Goal: Task Accomplishment & Management: Complete application form

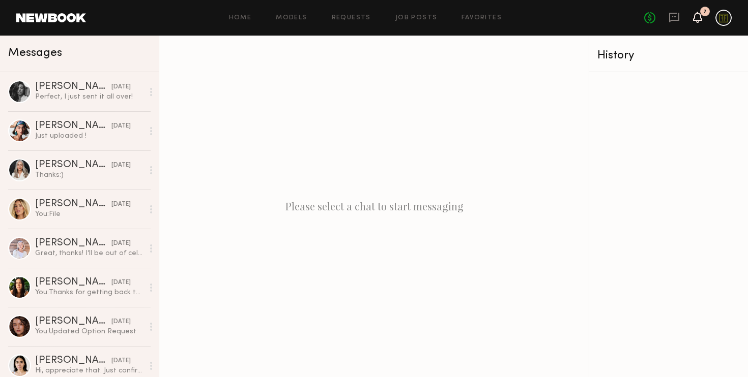
click at [697, 16] on icon at bounding box center [697, 16] width 8 height 7
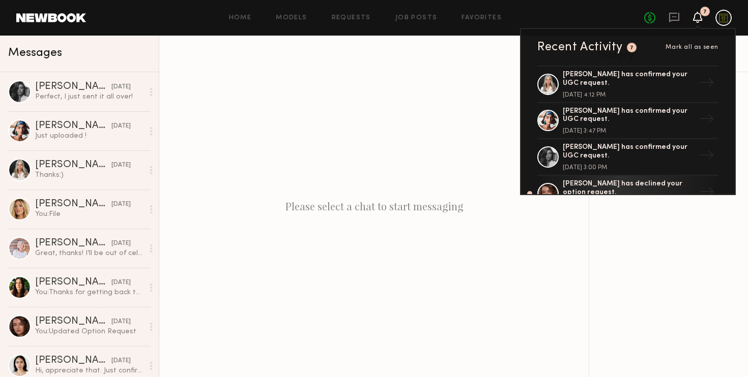
click at [432, 12] on div "Home Models Requests Job Posts Favorites Sign Out No fees up to $5,000 7 Recent…" at bounding box center [408, 18] width 645 height 16
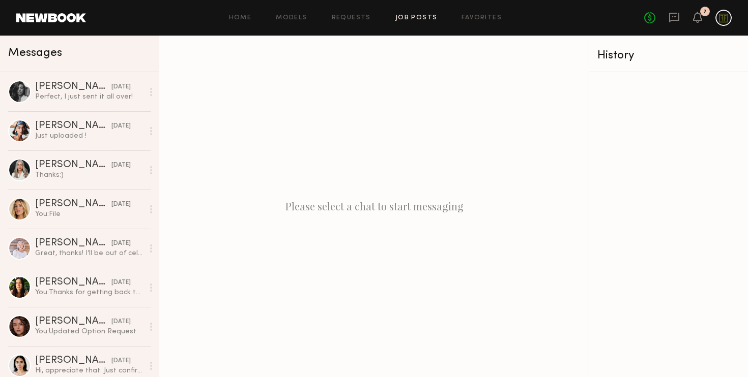
click at [424, 15] on link "Job Posts" at bounding box center [416, 18] width 42 height 7
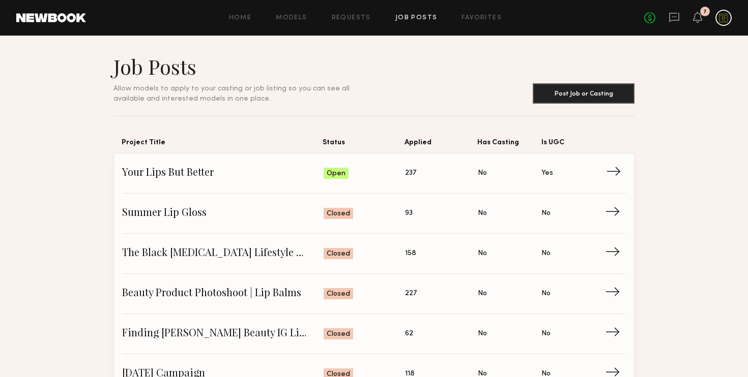
click at [333, 167] on span "Status: Open" at bounding box center [364, 173] width 82 height 15
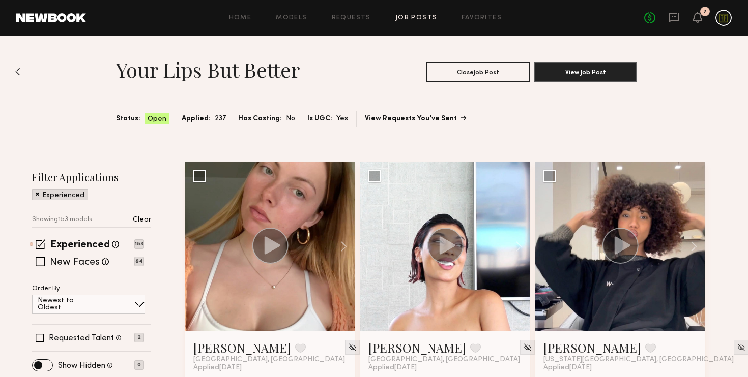
click at [419, 120] on link "View Requests You’ve Sent" at bounding box center [415, 118] width 100 height 7
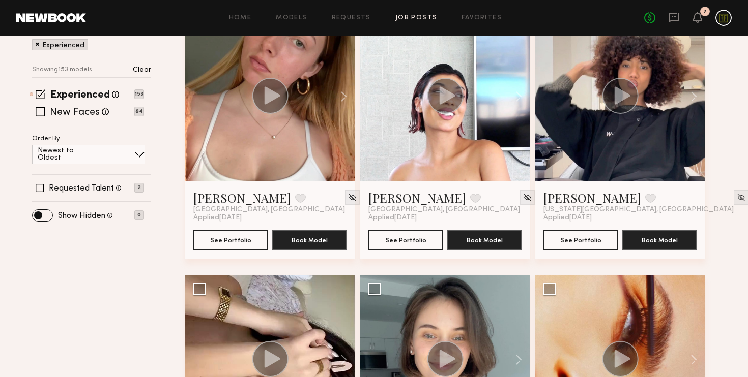
scroll to position [152, 0]
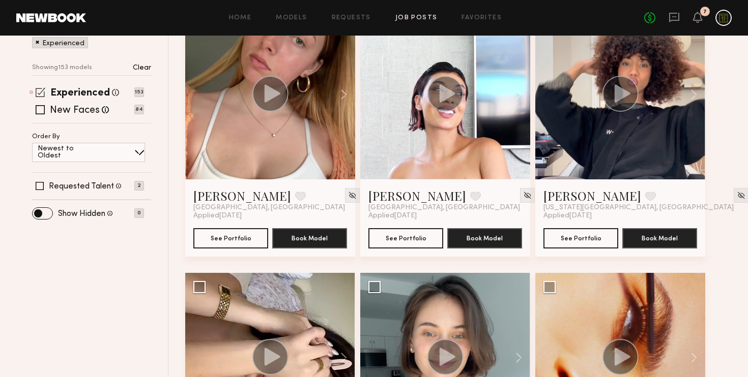
click at [39, 94] on span at bounding box center [41, 92] width 10 height 10
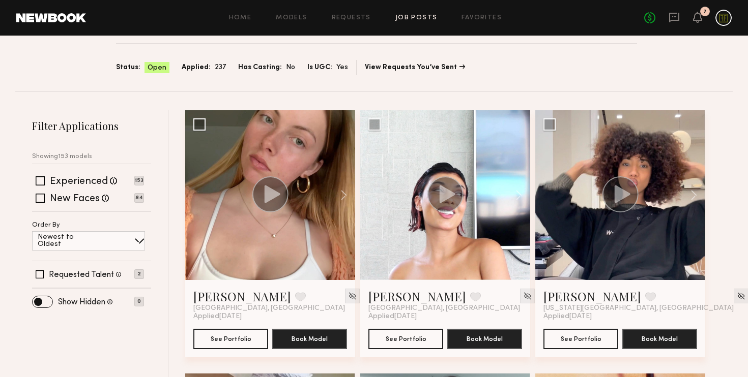
scroll to position [29, 0]
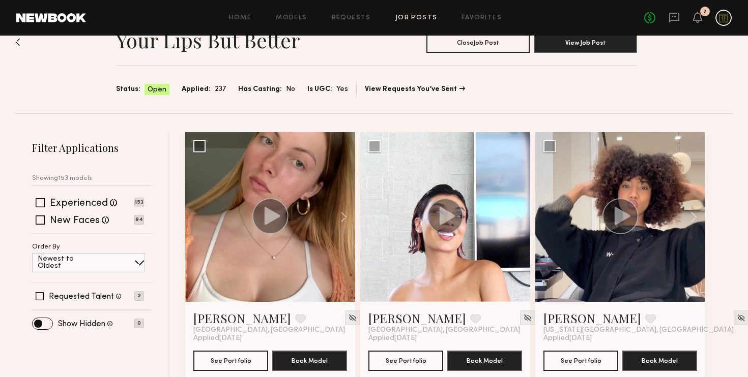
click at [84, 176] on p "Showing 153 models" at bounding box center [62, 178] width 60 height 7
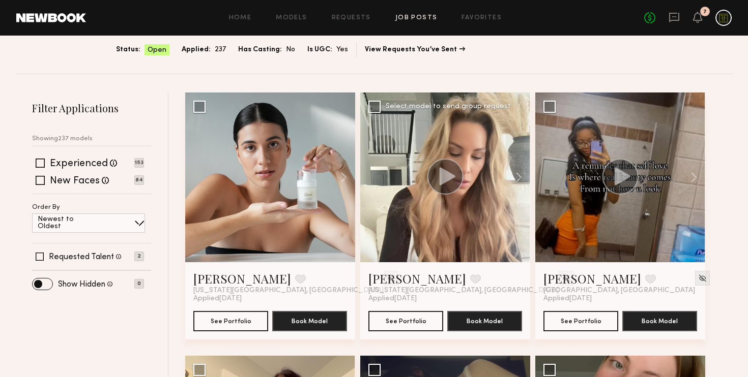
scroll to position [0, 0]
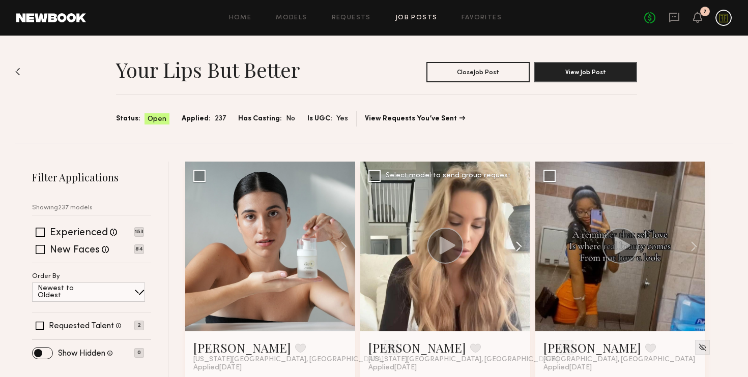
click at [503, 235] on button at bounding box center [513, 247] width 33 height 170
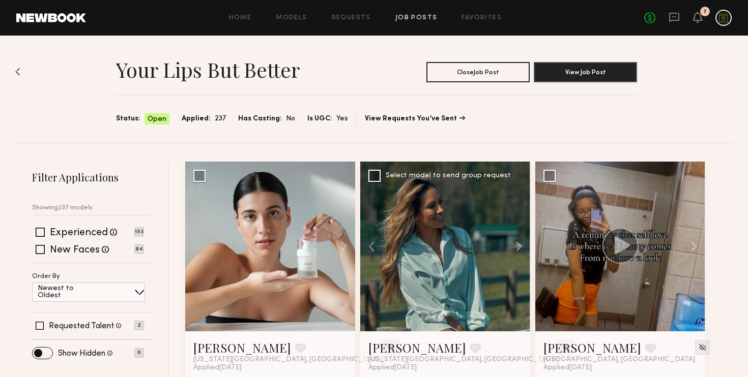
click at [484, 210] on div at bounding box center [445, 247] width 170 height 170
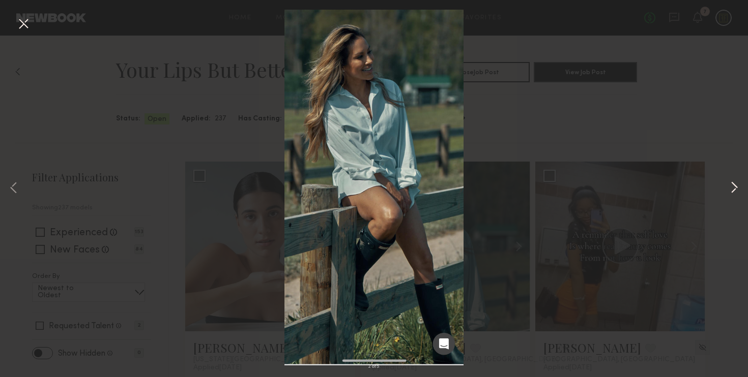
click at [732, 193] on button at bounding box center [734, 189] width 12 height 302
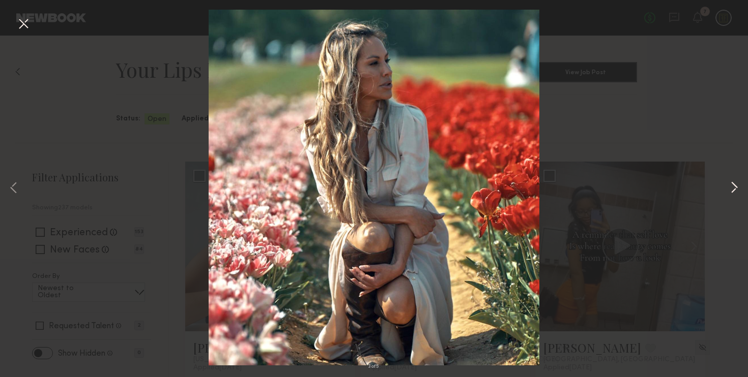
click at [732, 193] on button at bounding box center [734, 189] width 12 height 302
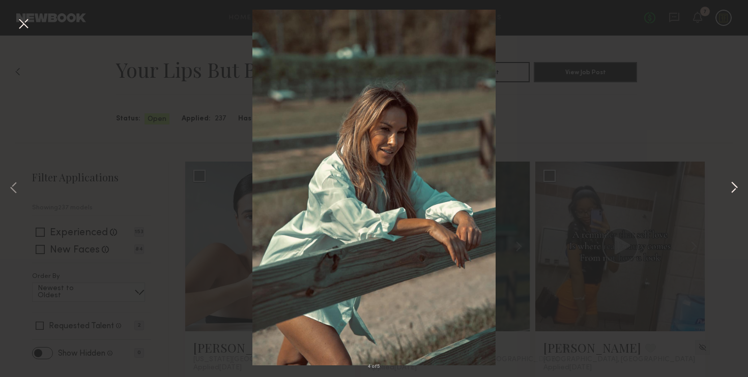
click at [732, 193] on button at bounding box center [734, 189] width 12 height 302
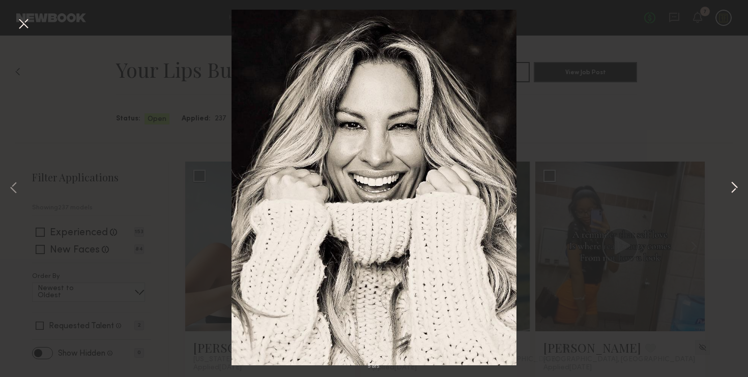
click at [732, 193] on button at bounding box center [734, 189] width 12 height 302
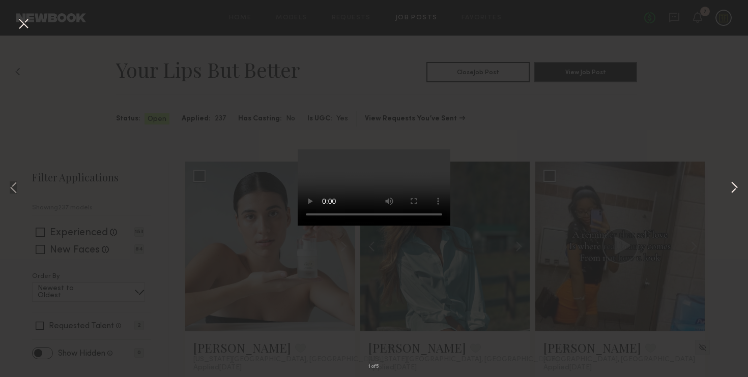
click at [732, 193] on button at bounding box center [734, 189] width 12 height 302
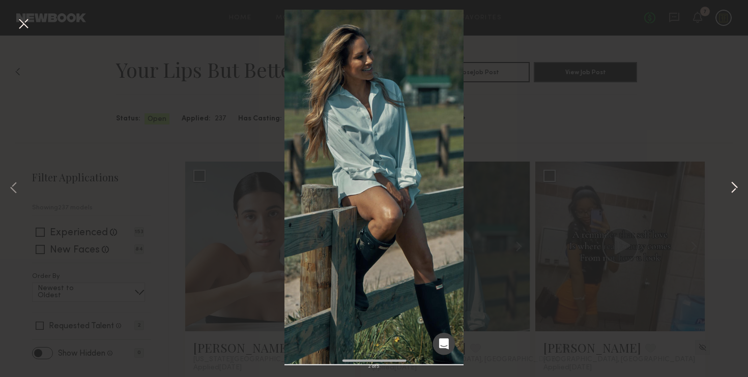
click at [732, 193] on button at bounding box center [734, 189] width 12 height 302
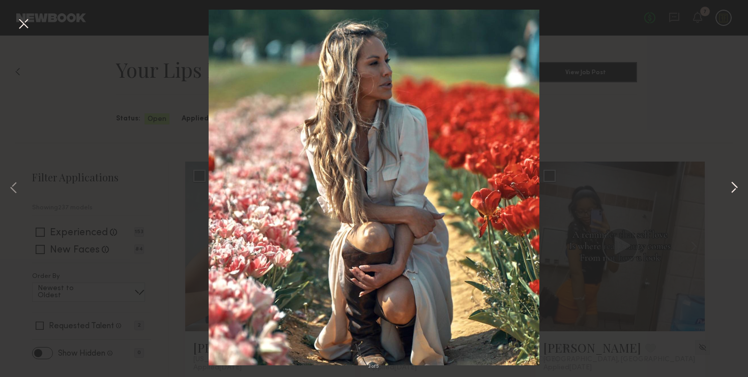
click at [732, 193] on button at bounding box center [734, 189] width 12 height 302
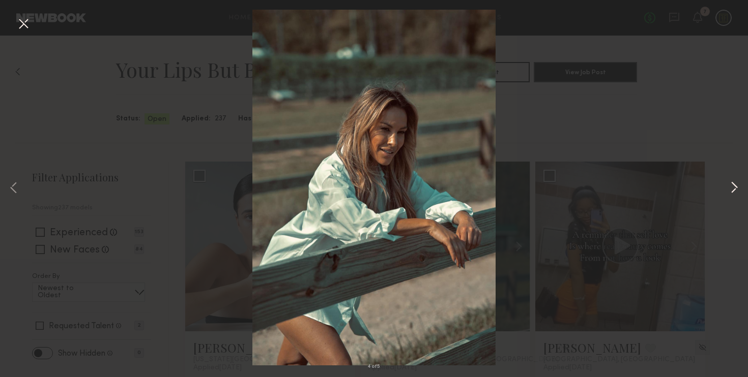
click at [732, 193] on button at bounding box center [734, 189] width 12 height 302
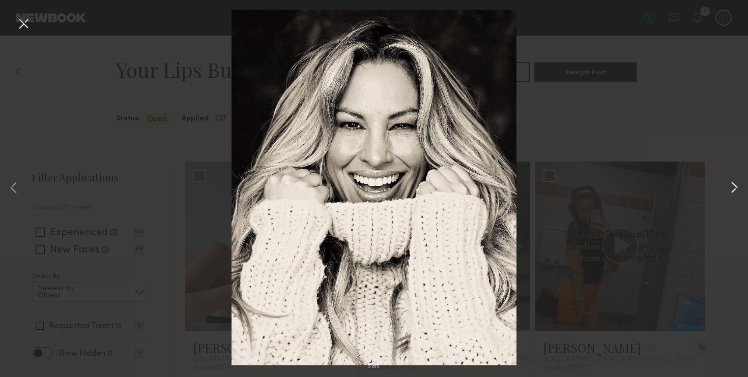
click at [732, 193] on button at bounding box center [734, 189] width 12 height 302
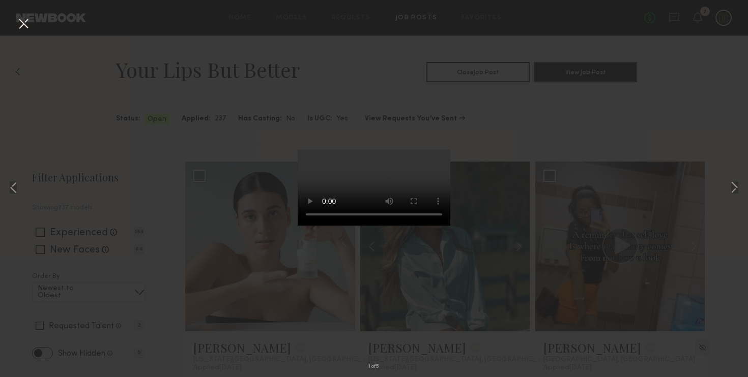
click at [521, 127] on div "1 of 5" at bounding box center [374, 188] width 748 height 377
click at [516, 145] on div "1 of 5" at bounding box center [374, 188] width 748 height 377
click at [403, 150] on video at bounding box center [374, 188] width 153 height 76
click at [298, 150] on video at bounding box center [374, 188] width 153 height 76
click at [236, 134] on div "1 of 5" at bounding box center [374, 188] width 748 height 377
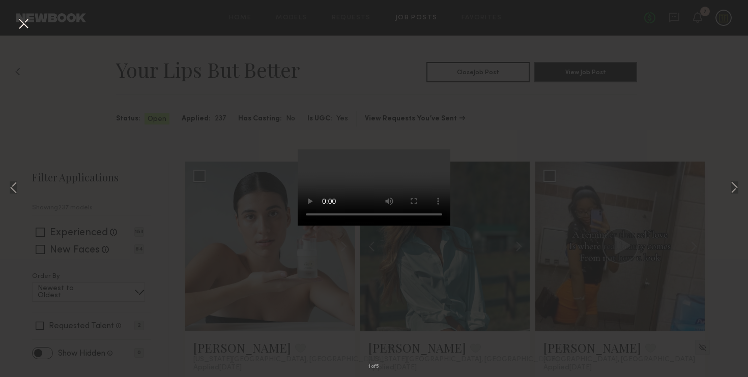
click at [549, 128] on div "1 of 5" at bounding box center [374, 188] width 748 height 377
click at [450, 150] on video at bounding box center [374, 188] width 153 height 76
click at [502, 112] on div "1 of 5" at bounding box center [374, 188] width 748 height 377
click at [542, 188] on div "1 of 5" at bounding box center [374, 188] width 748 height 377
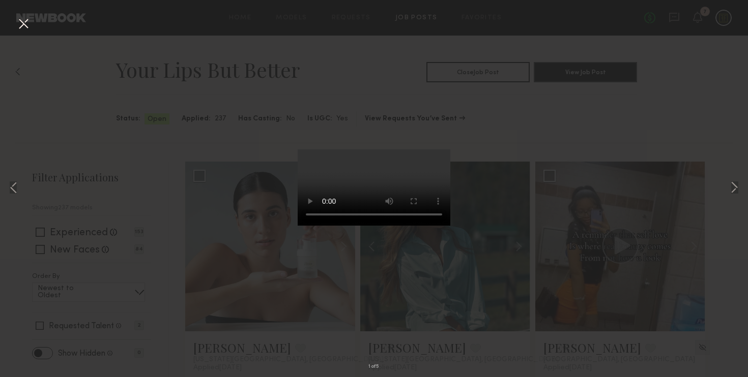
click at [22, 30] on button at bounding box center [23, 24] width 16 height 18
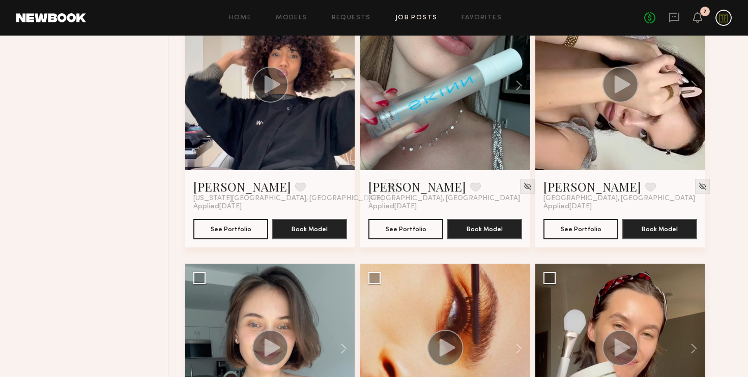
scroll to position [914, 0]
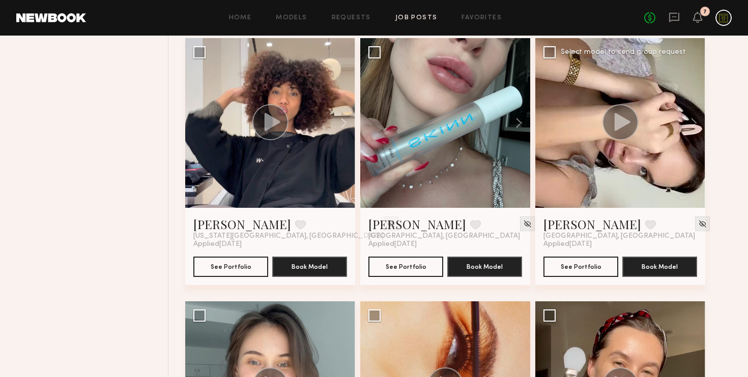
click at [626, 121] on icon at bounding box center [622, 122] width 16 height 18
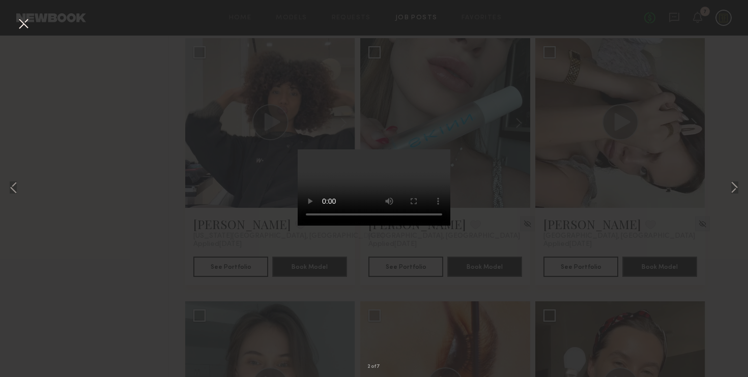
click at [523, 227] on div "2 of 7" at bounding box center [374, 188] width 748 height 377
click at [24, 25] on button at bounding box center [23, 24] width 16 height 18
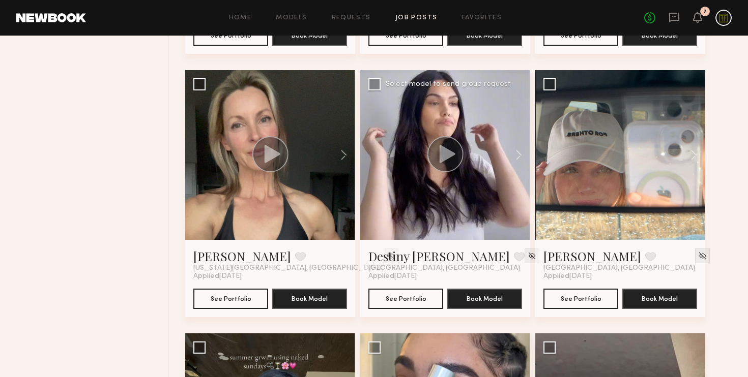
scroll to position [1373, 0]
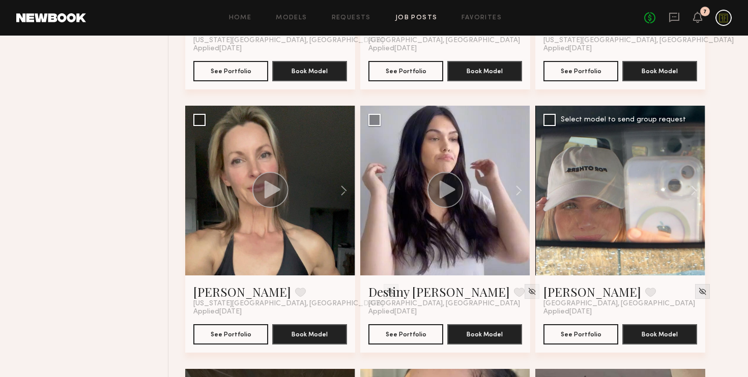
click at [616, 202] on div at bounding box center [620, 191] width 170 height 170
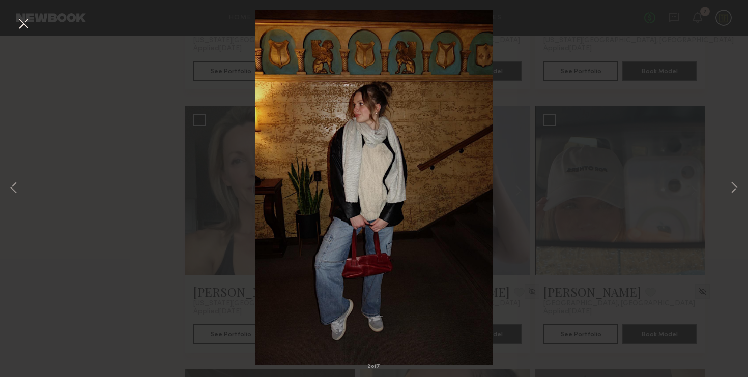
click at [379, 202] on img at bounding box center [374, 188] width 238 height 356
click at [736, 191] on button at bounding box center [734, 189] width 12 height 302
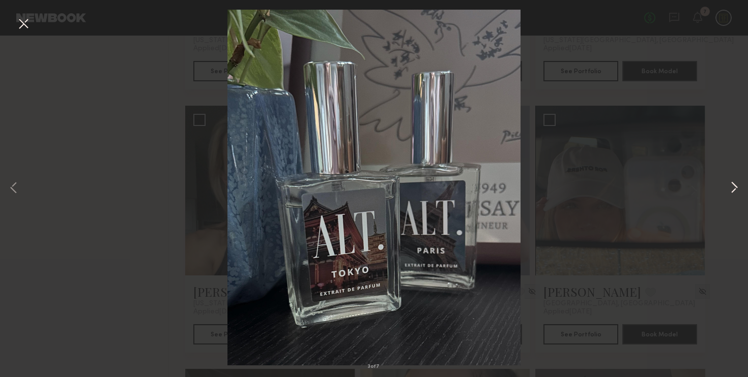
click at [736, 191] on button at bounding box center [734, 189] width 12 height 302
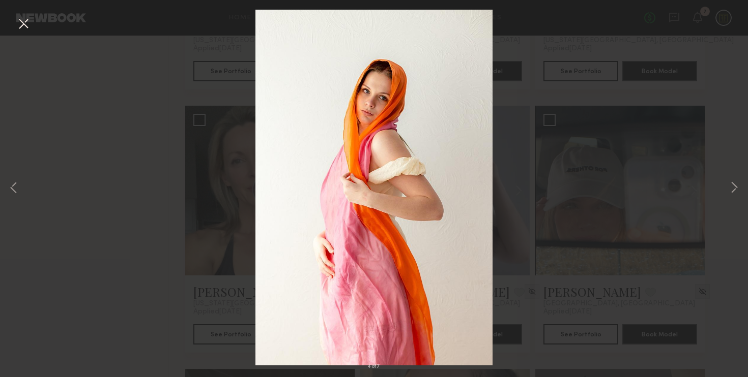
click at [22, 21] on button at bounding box center [23, 24] width 16 height 18
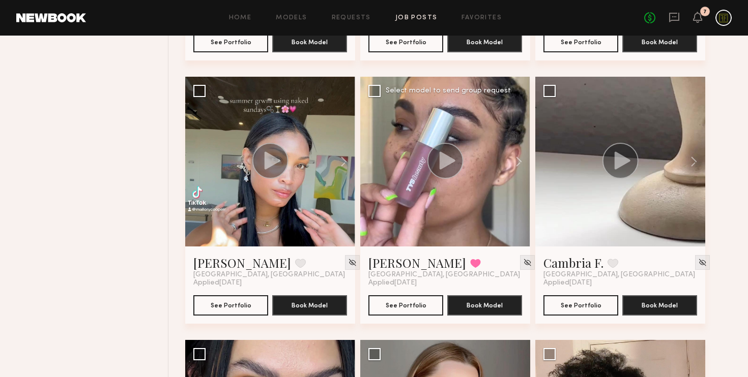
scroll to position [1668, 0]
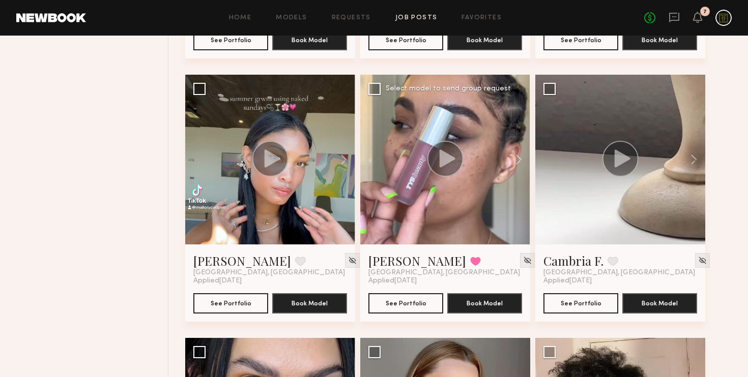
click at [444, 163] on icon at bounding box center [447, 159] width 16 height 18
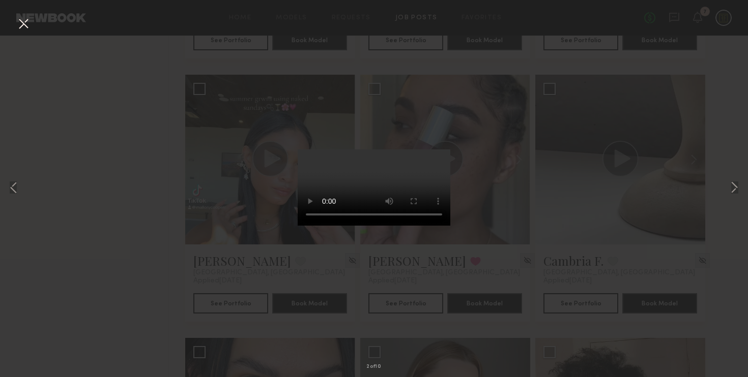
click at [637, 163] on div "2 of 10" at bounding box center [374, 188] width 748 height 377
click at [24, 23] on button at bounding box center [23, 24] width 16 height 18
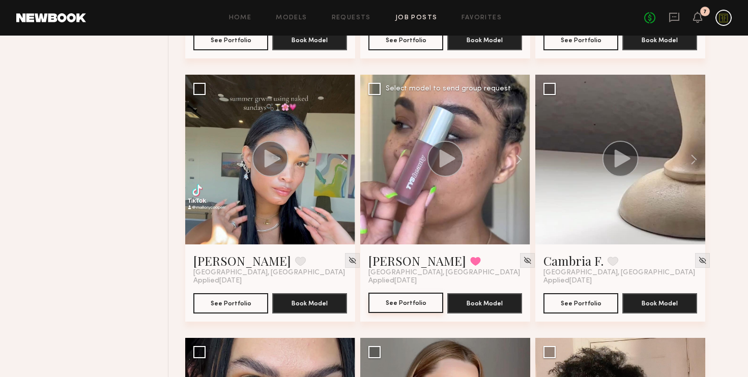
click at [436, 297] on button "See Portfolio" at bounding box center [405, 303] width 75 height 20
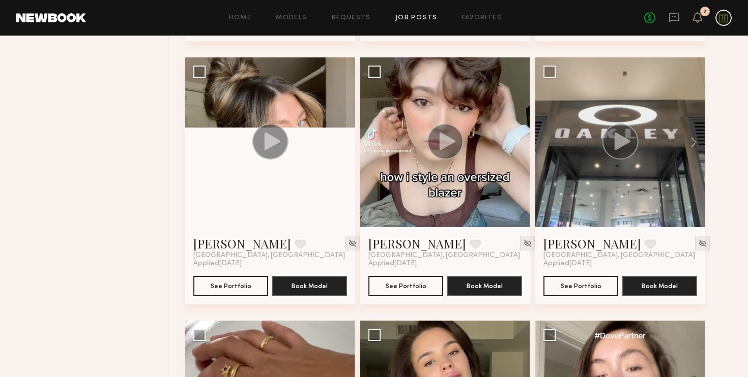
scroll to position [5111, 0]
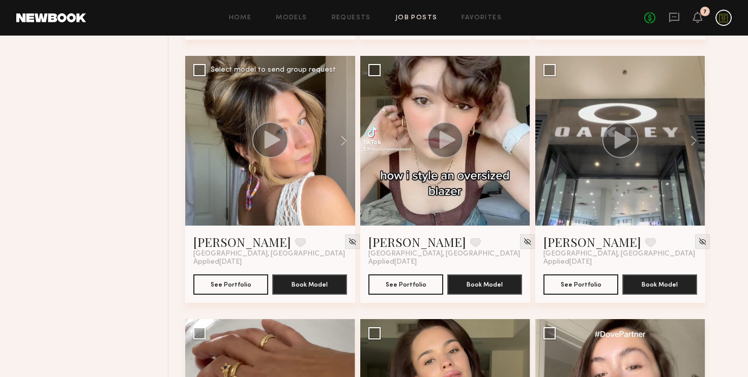
click at [270, 139] on icon at bounding box center [272, 140] width 16 height 18
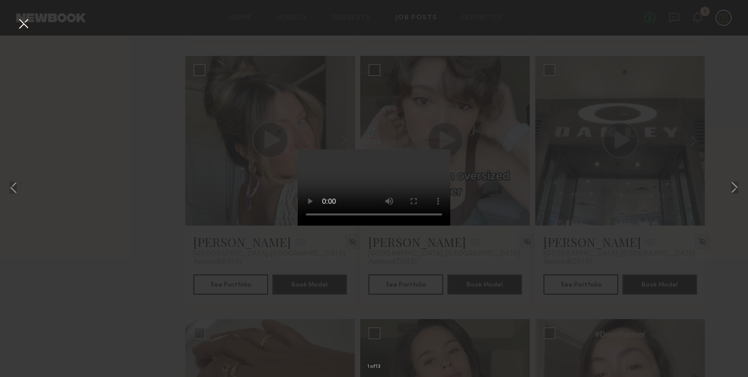
click at [547, 230] on div "1 of 13" at bounding box center [374, 188] width 748 height 377
click at [20, 17] on button at bounding box center [23, 24] width 16 height 18
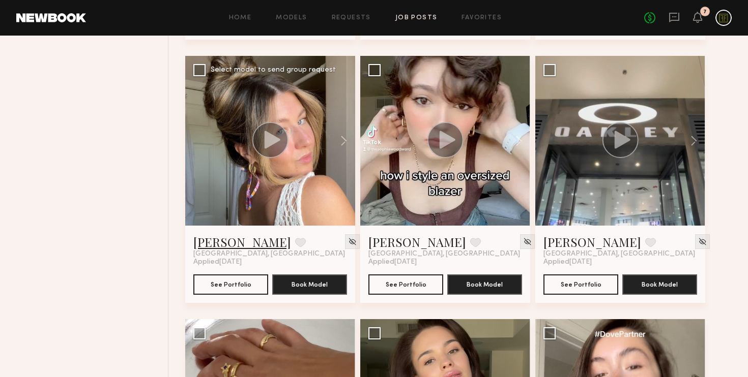
click at [221, 242] on link "Hayley R." at bounding box center [242, 242] width 98 height 16
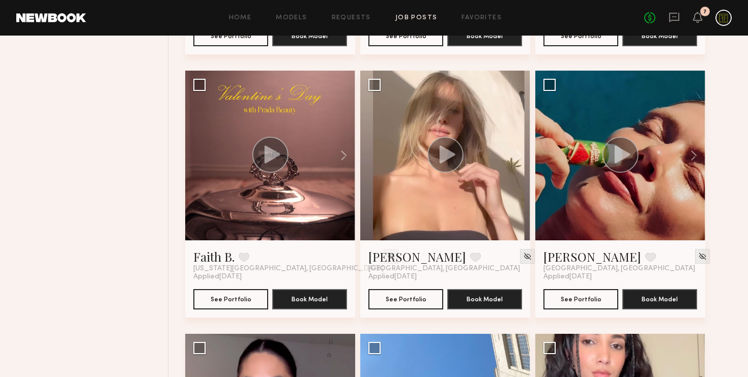
scroll to position [8507, 0]
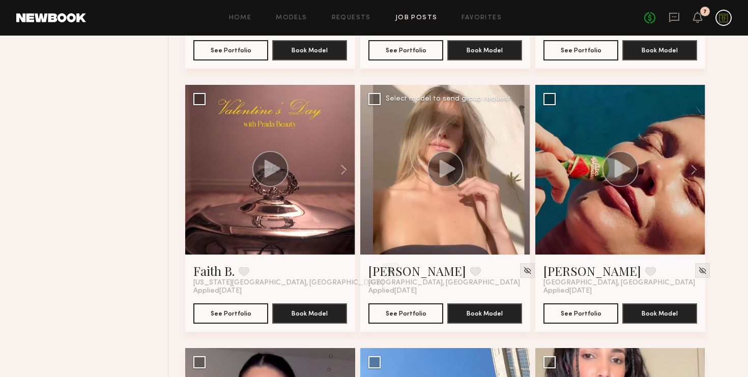
click at [451, 169] on icon at bounding box center [447, 169] width 16 height 18
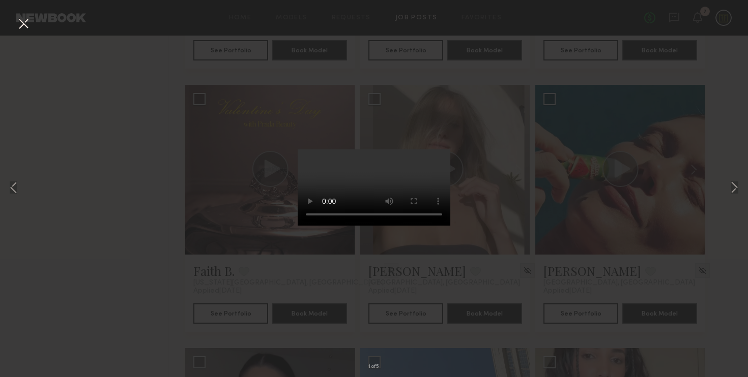
click at [25, 24] on button at bounding box center [23, 24] width 16 height 18
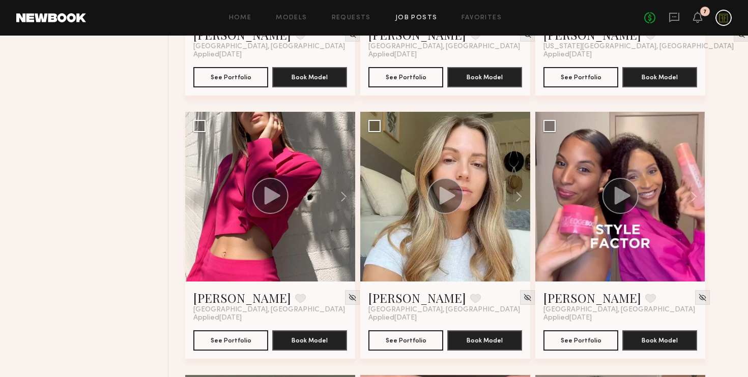
scroll to position [9010, 0]
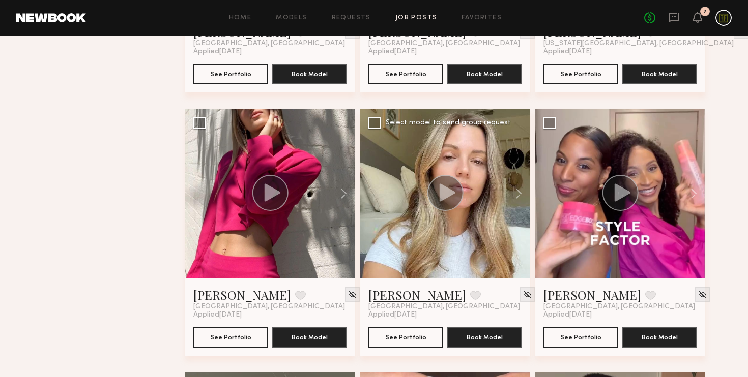
click at [406, 292] on link "Breeona C." at bounding box center [417, 295] width 98 height 16
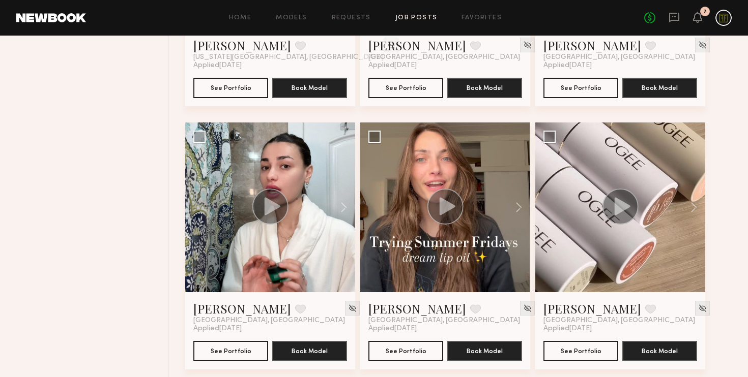
scroll to position [9787, 0]
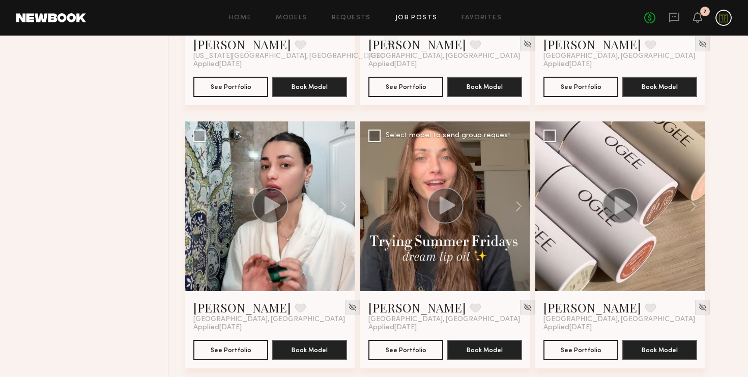
click at [443, 206] on icon at bounding box center [447, 205] width 16 height 18
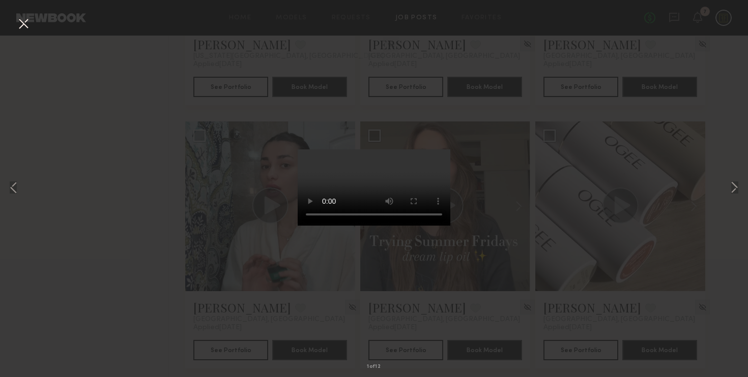
click at [167, 222] on div "1 of 12" at bounding box center [374, 188] width 748 height 377
click at [21, 25] on button at bounding box center [23, 24] width 16 height 18
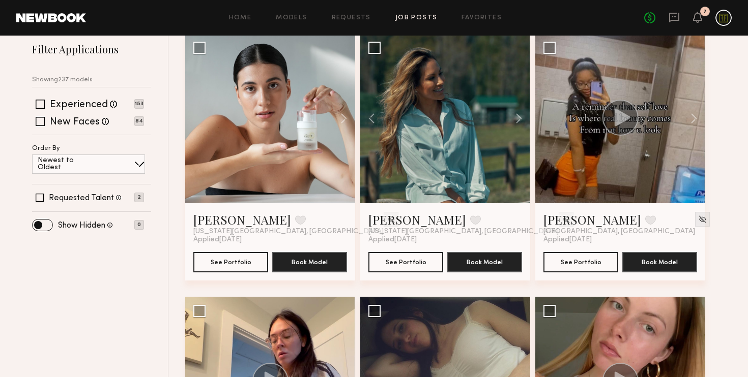
scroll to position [165, 0]
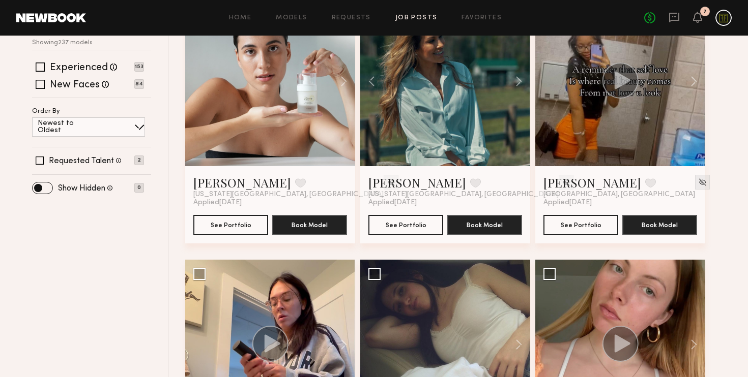
click at [451, 127] on div at bounding box center [445, 81] width 170 height 170
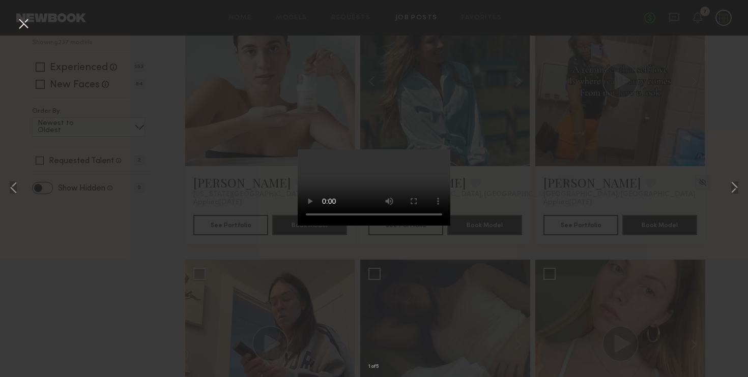
click at [27, 20] on button at bounding box center [23, 24] width 16 height 18
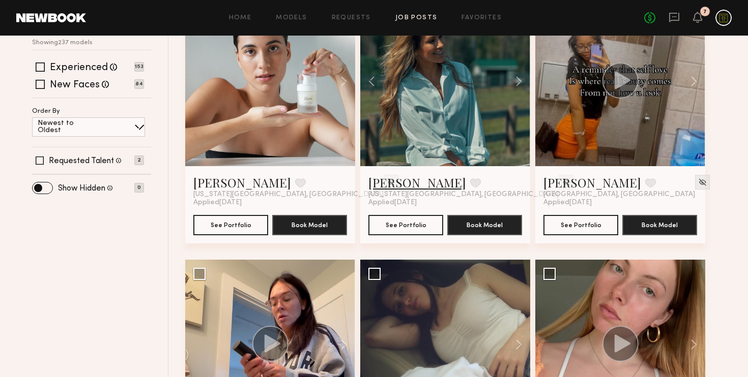
click at [389, 182] on link "Jaime Y." at bounding box center [417, 182] width 98 height 16
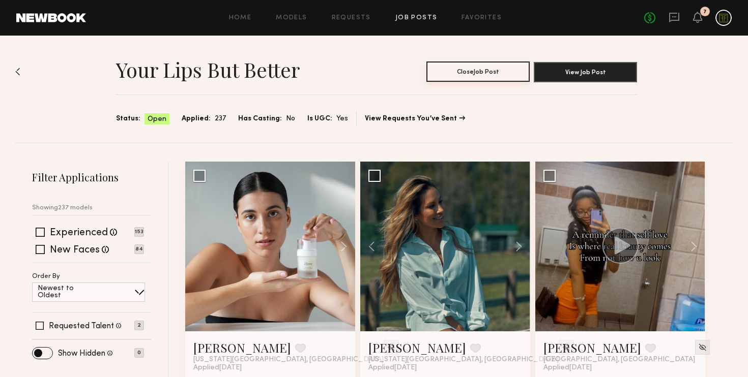
click at [478, 72] on button "Close Job Post" at bounding box center [477, 72] width 103 height 20
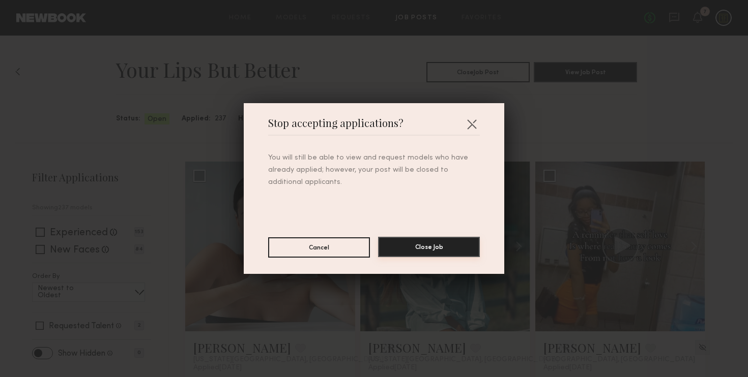
click at [427, 248] on button "Close Job" at bounding box center [429, 247] width 102 height 20
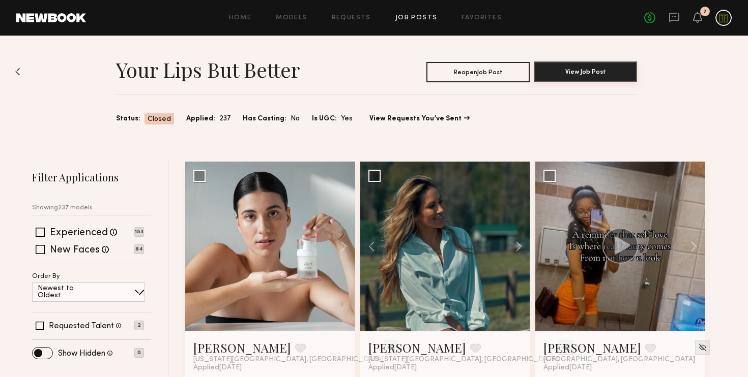
click at [588, 74] on button "View Job Post" at bounding box center [584, 72] width 103 height 20
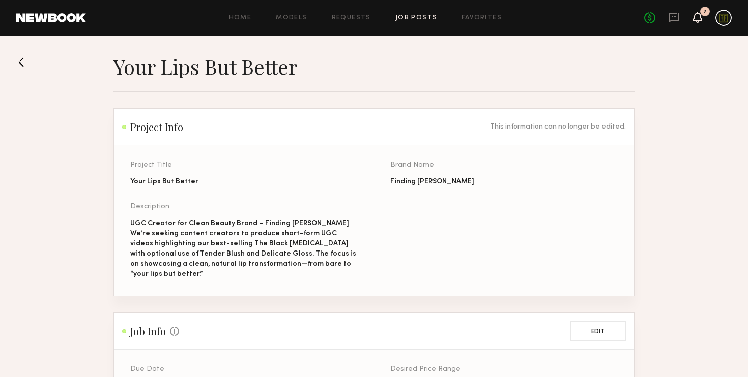
click at [697, 18] on icon at bounding box center [697, 16] width 8 height 7
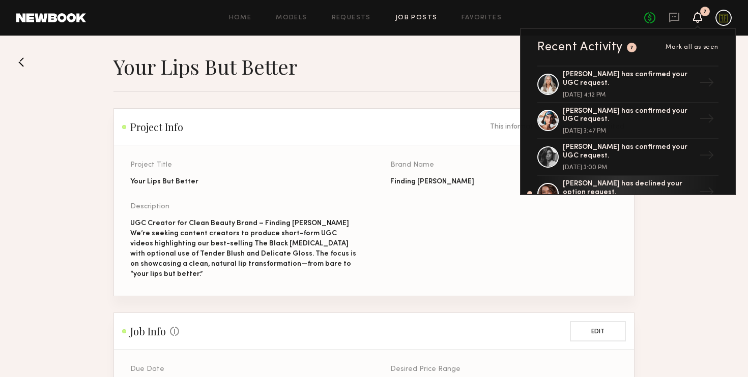
click at [721, 19] on div at bounding box center [723, 18] width 16 height 16
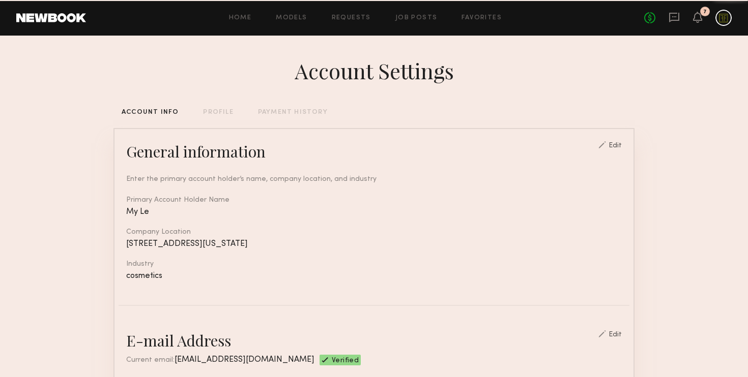
click at [721, 19] on div at bounding box center [723, 18] width 16 height 16
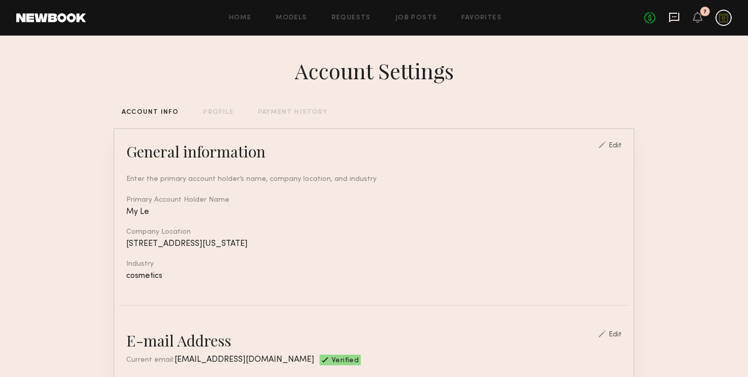
click at [675, 18] on icon at bounding box center [673, 17] width 11 height 11
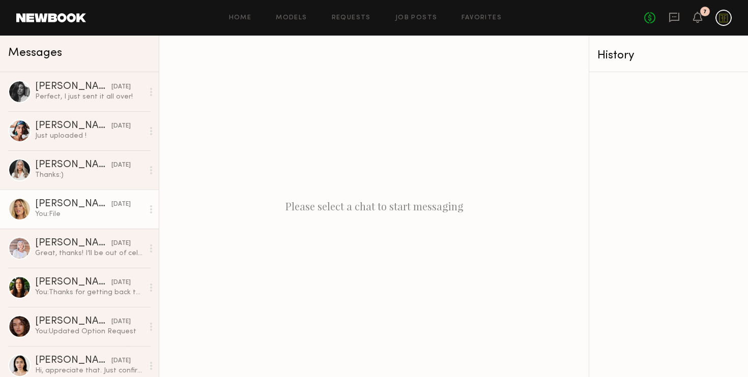
click at [64, 208] on div "Hailey M." at bounding box center [73, 204] width 76 height 10
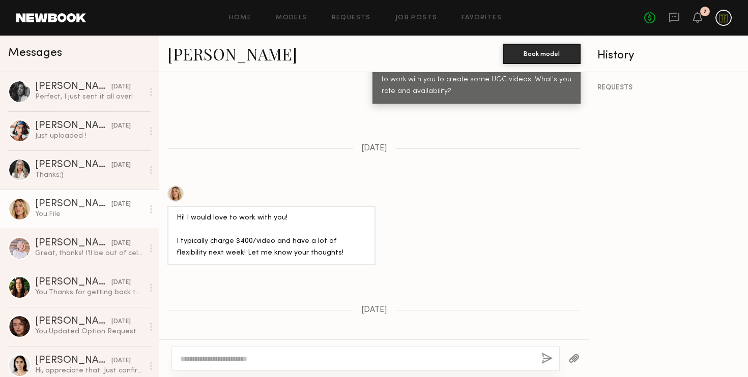
scroll to position [388, 0]
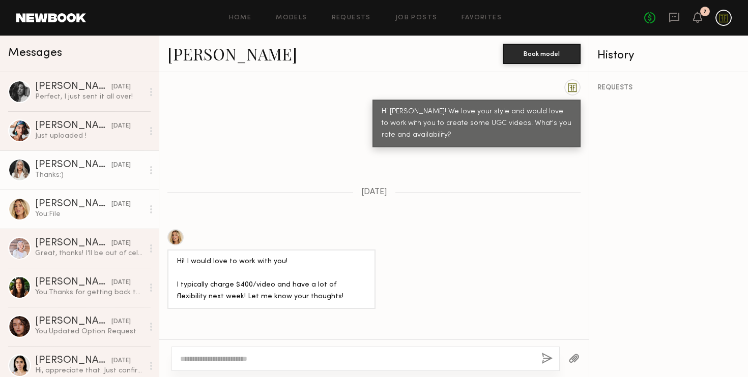
click at [32, 157] on link "Jill S. 06/26/2025 Thanks:)" at bounding box center [79, 170] width 159 height 39
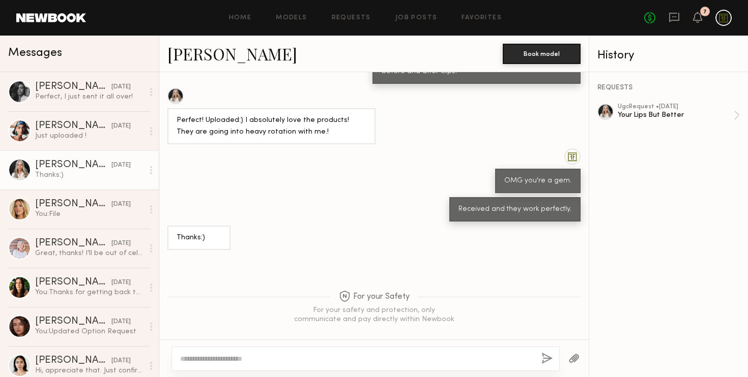
scroll to position [661, 0]
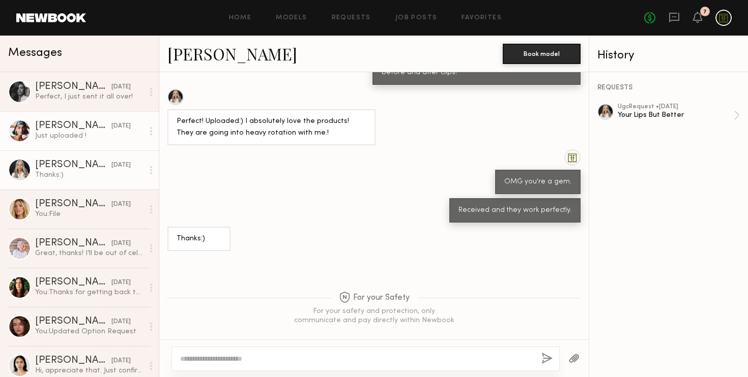
click at [51, 143] on link "Moe S. 07/11/2025 Just uploaded !" at bounding box center [79, 130] width 159 height 39
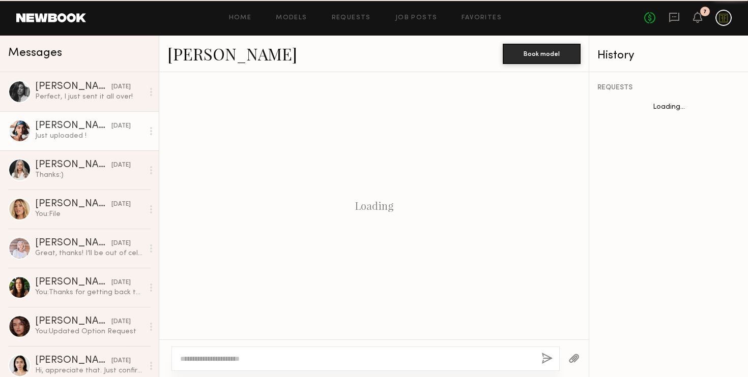
scroll to position [661, 0]
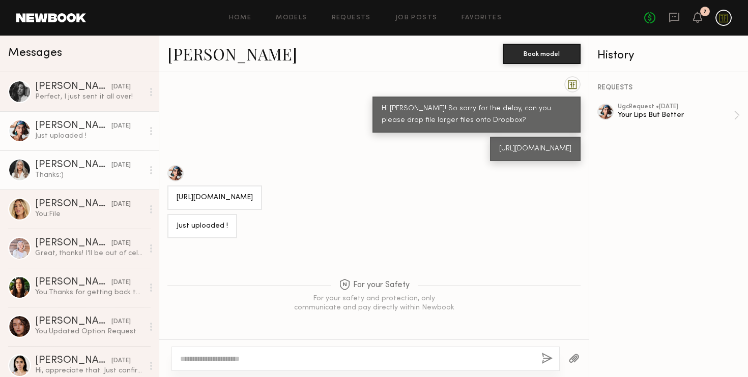
click at [60, 183] on link "Jill S. 06/26/2025 Thanks:)" at bounding box center [79, 170] width 159 height 39
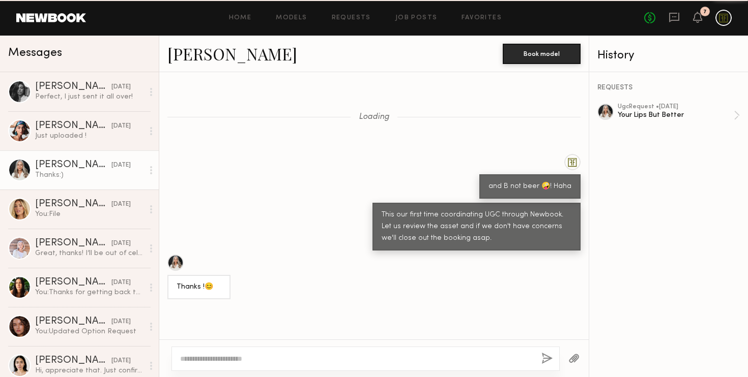
scroll to position [661, 0]
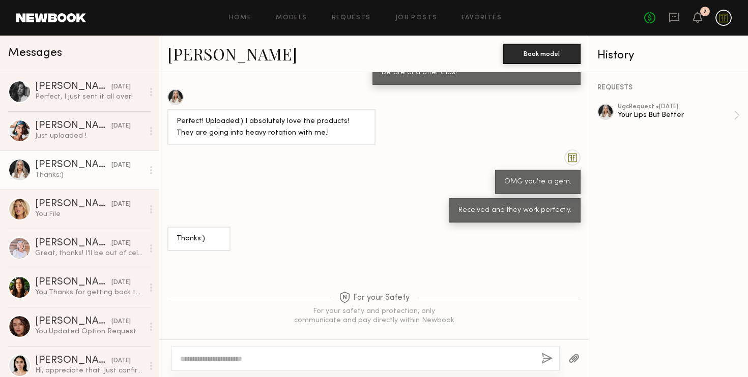
click at [224, 365] on div at bounding box center [365, 359] width 388 height 24
click at [216, 363] on textarea at bounding box center [356, 359] width 353 height 10
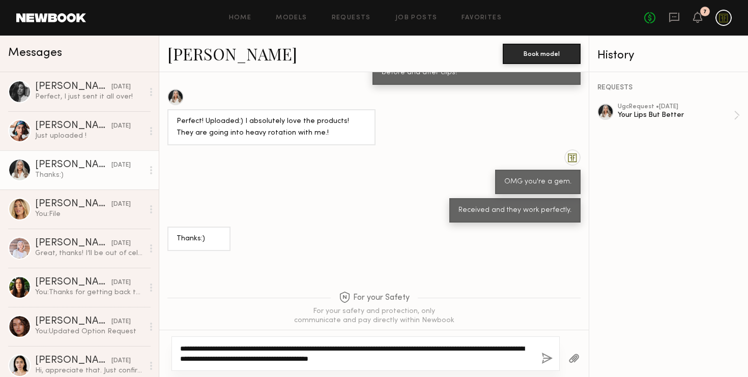
drag, startPoint x: 426, startPoint y: 354, endPoint x: 200, endPoint y: 349, distance: 226.4
click at [200, 349] on textarea "**********" at bounding box center [356, 354] width 353 height 20
click at [423, 360] on textarea "**********" at bounding box center [356, 354] width 353 height 20
drag, startPoint x: 409, startPoint y: 359, endPoint x: 201, endPoint y: 352, distance: 208.1
click at [201, 352] on textarea "**********" at bounding box center [356, 354] width 353 height 20
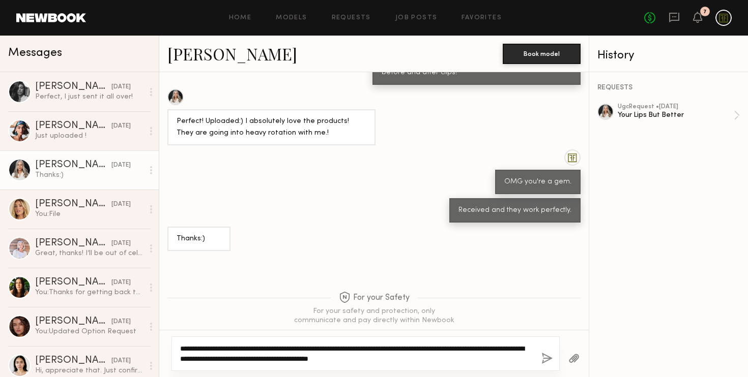
paste textarea "**********"
type textarea "**********"
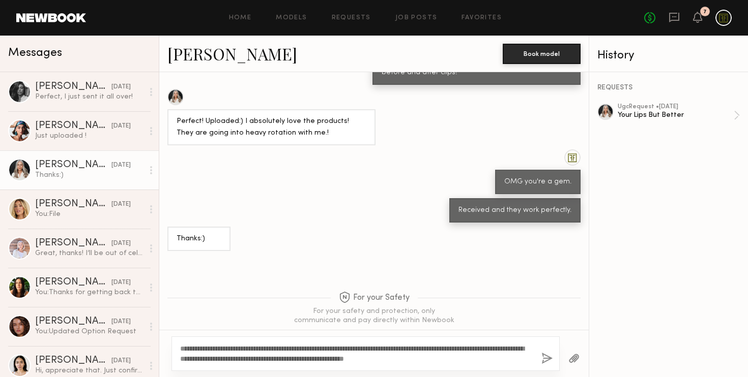
click at [544, 361] on button "button" at bounding box center [546, 359] width 11 height 13
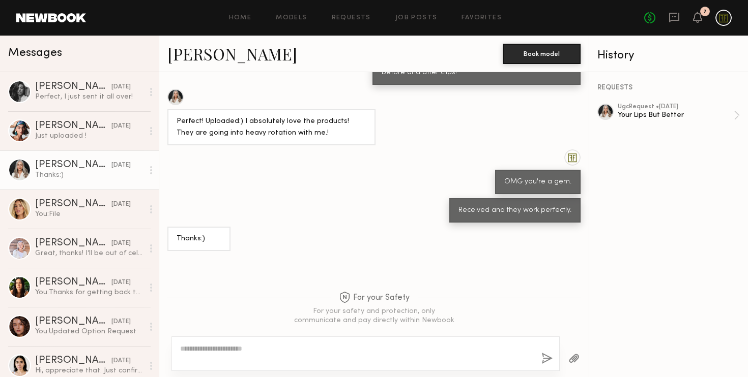
scroll to position [899, 0]
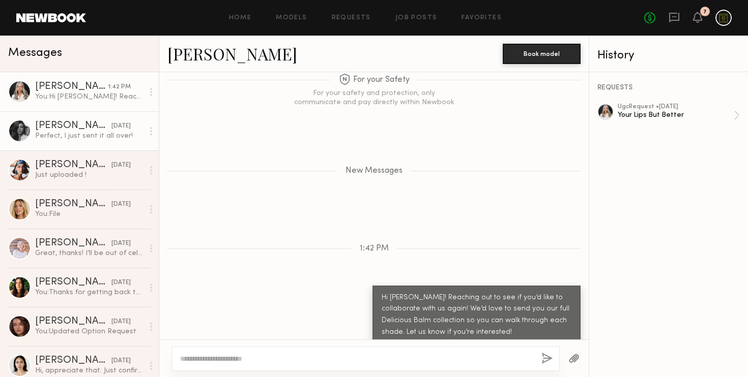
click at [47, 132] on div "Perfect, I just sent it all over!" at bounding box center [89, 136] width 108 height 10
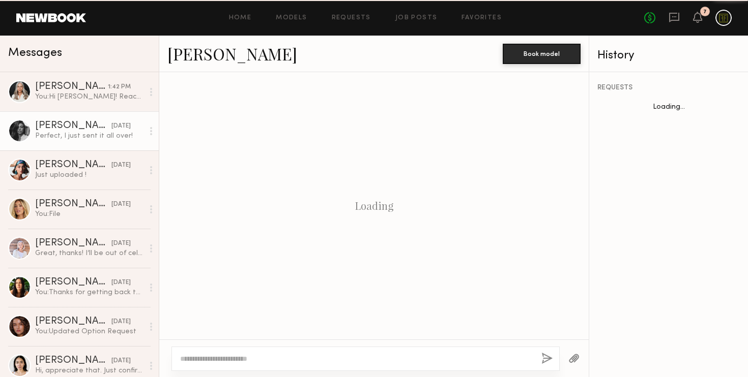
scroll to position [489, 0]
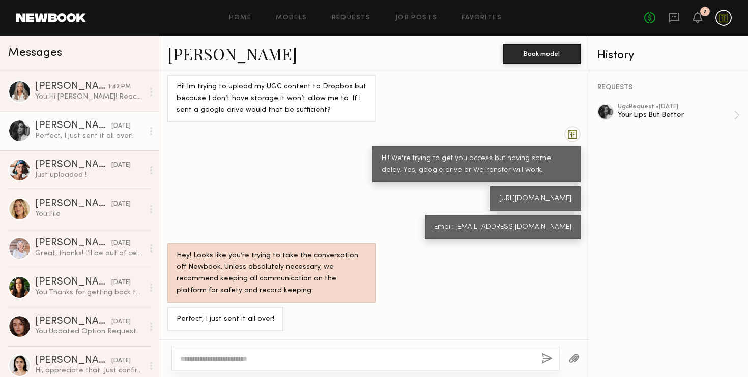
click at [212, 50] on link "Taylor F." at bounding box center [232, 54] width 130 height 22
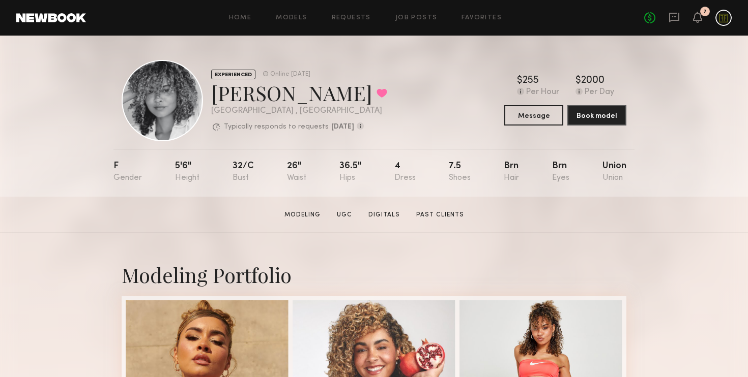
click at [412, 21] on div "Home Models Requests Job Posts Favorites Sign Out No fees up to $5,000 7" at bounding box center [408, 18] width 645 height 16
click at [412, 18] on link "Job Posts" at bounding box center [416, 18] width 42 height 7
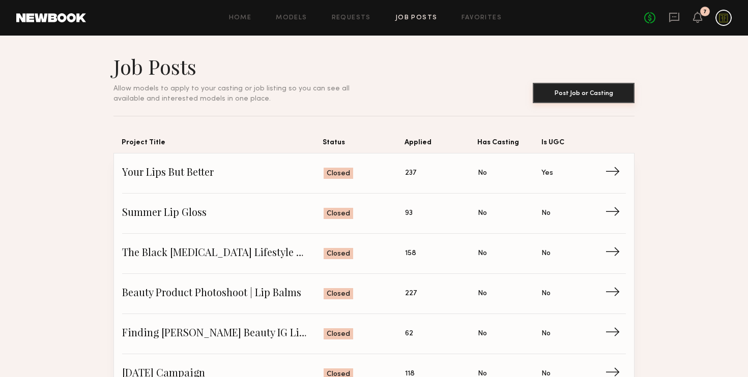
click at [568, 91] on button "Post Job or Casting" at bounding box center [583, 93] width 102 height 20
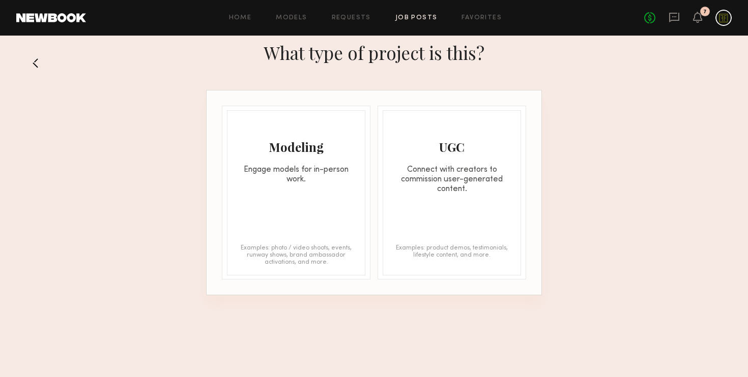
click at [427, 174] on div "Connect with creators to commission user-generated content." at bounding box center [451, 179] width 137 height 29
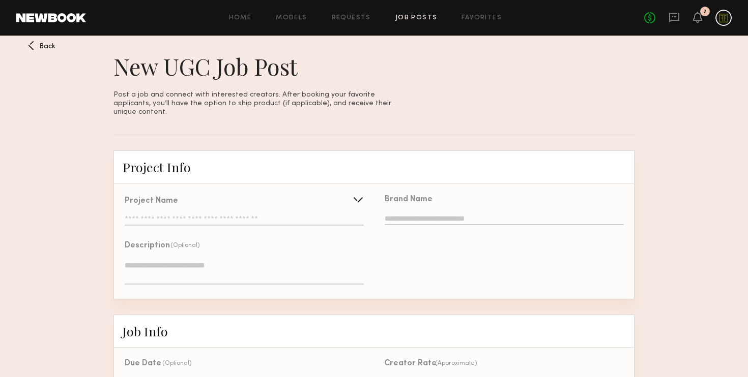
click at [200, 204] on div "Project Name Create Use recent UGC project Your Lips But Better" at bounding box center [244, 211] width 239 height 28
click at [189, 216] on input "text" at bounding box center [244, 221] width 239 height 10
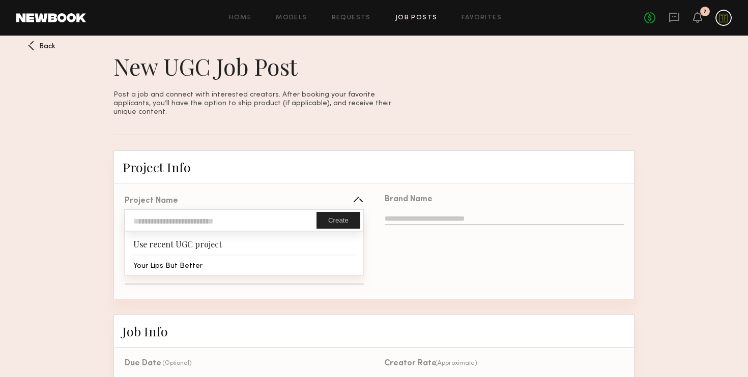
click at [189, 211] on input "text" at bounding box center [220, 220] width 191 height 21
type input "**********"
click at [393, 271] on div "Brand Name" at bounding box center [504, 241] width 260 height 115
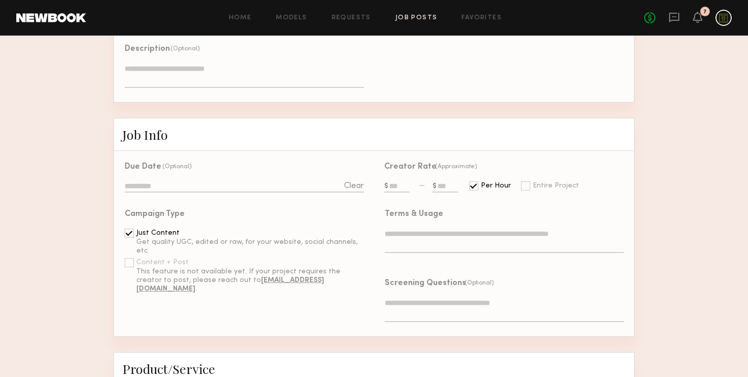
scroll to position [201, 0]
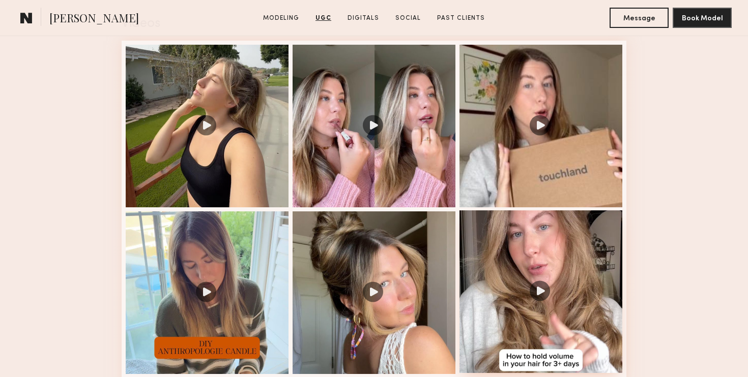
scroll to position [1062, 0]
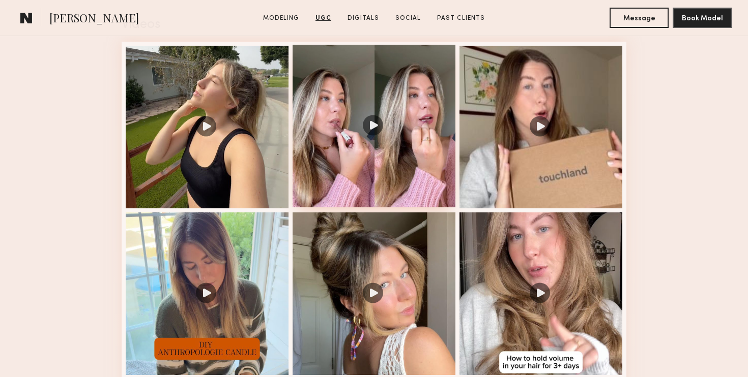
click at [369, 117] on div at bounding box center [373, 126] width 163 height 163
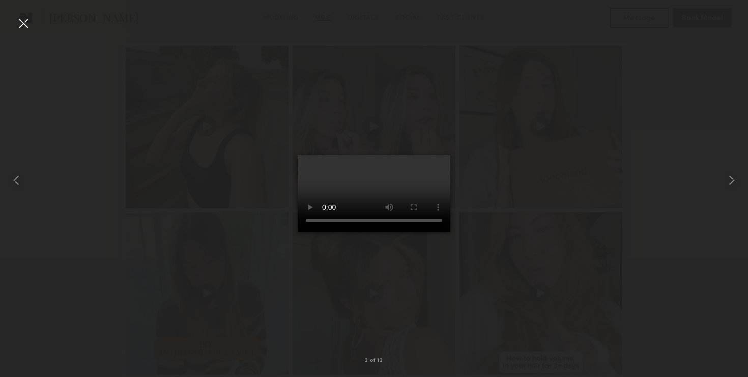
click at [22, 20] on div at bounding box center [23, 23] width 16 height 16
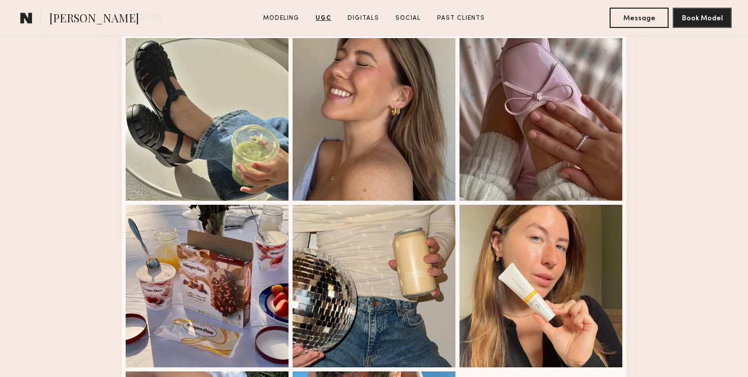
scroll to position [1798, 0]
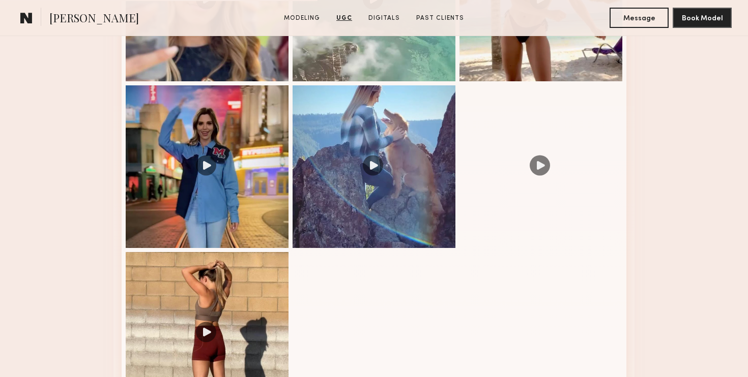
scroll to position [1361, 0]
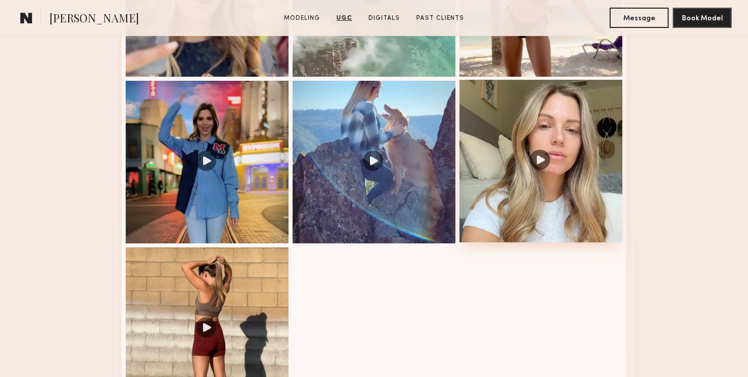
click at [536, 159] on div at bounding box center [540, 161] width 163 height 163
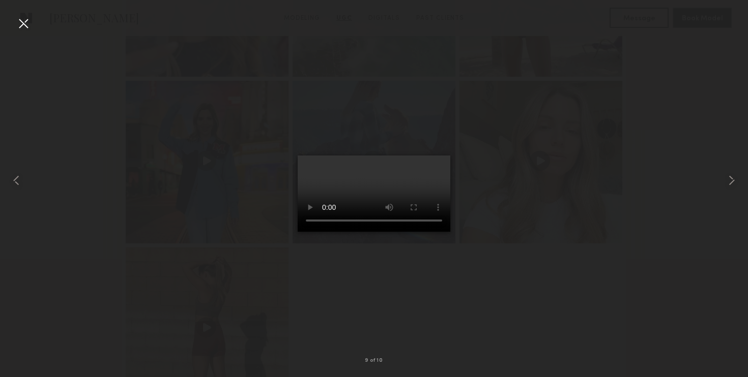
click at [21, 25] on div at bounding box center [23, 23] width 16 height 16
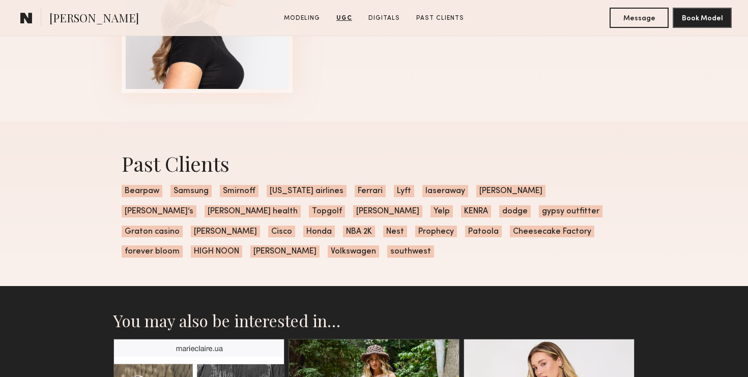
scroll to position [1963, 0]
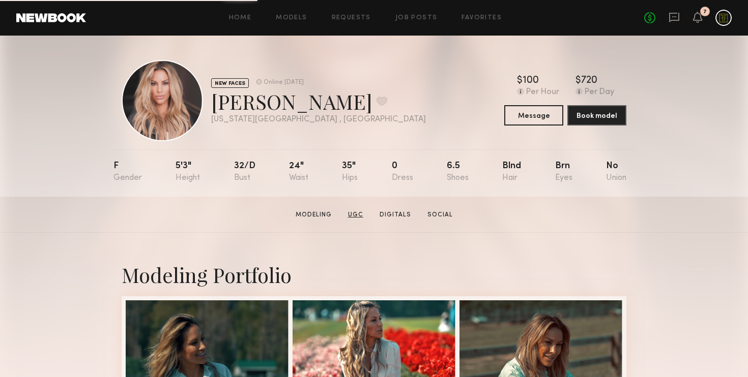
click at [358, 213] on link "UGC" at bounding box center [355, 215] width 23 height 9
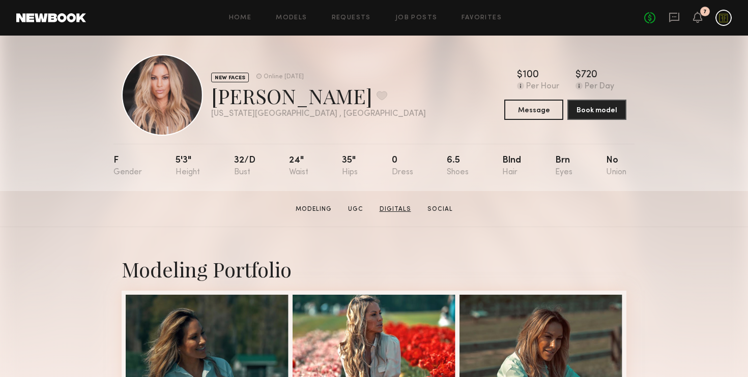
click at [392, 210] on link "Digitals" at bounding box center [395, 209] width 40 height 9
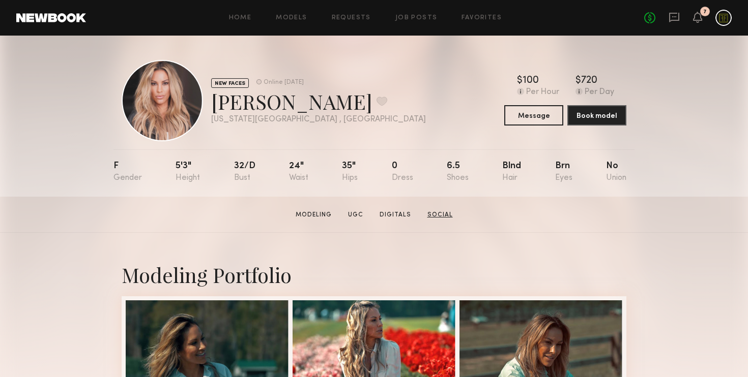
click at [432, 214] on link "Social" at bounding box center [440, 215] width 34 height 9
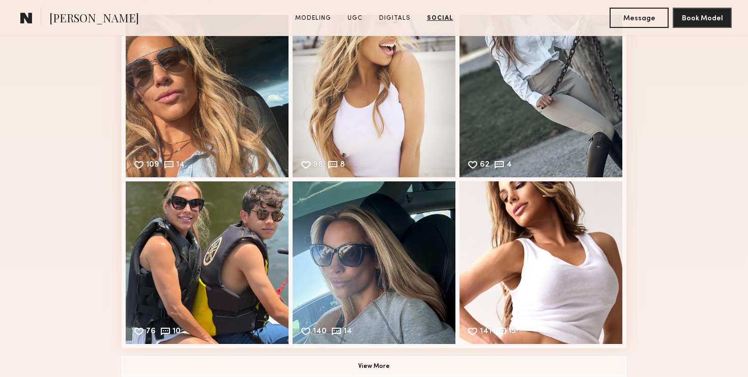
scroll to position [1882, 0]
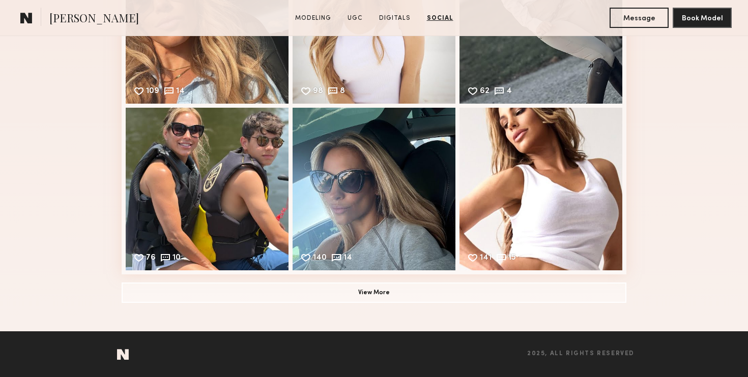
click at [78, 17] on span "Jaime Y." at bounding box center [94, 19] width 90 height 18
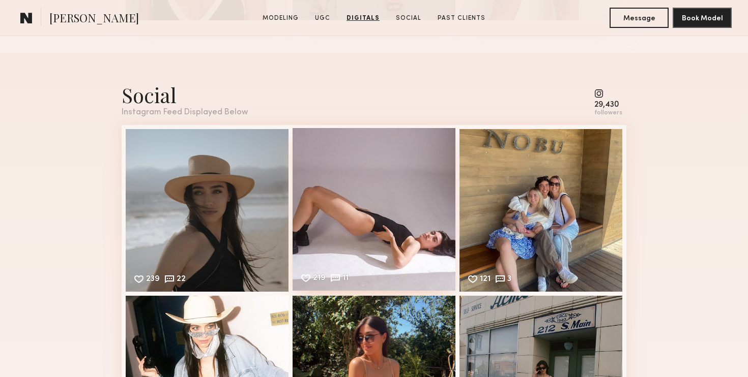
scroll to position [2082, 0]
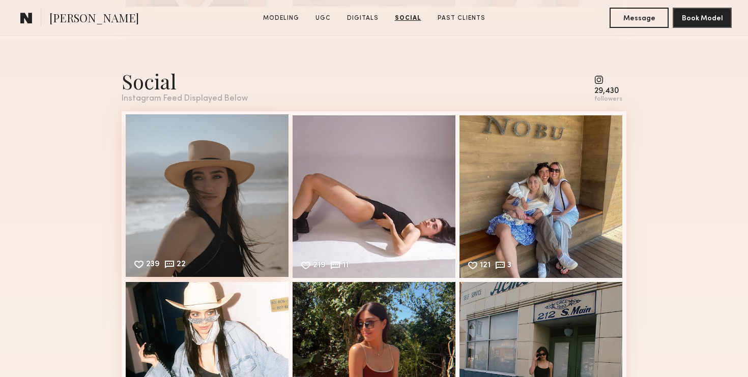
click at [200, 172] on div "239 22 Likes & comments displayed to show model’s engagement" at bounding box center [207, 195] width 163 height 163
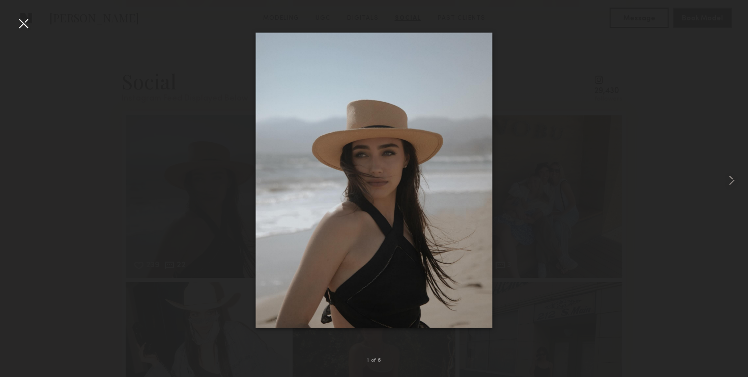
click at [24, 33] on div at bounding box center [374, 180] width 748 height 329
click at [25, 28] on div at bounding box center [23, 23] width 16 height 16
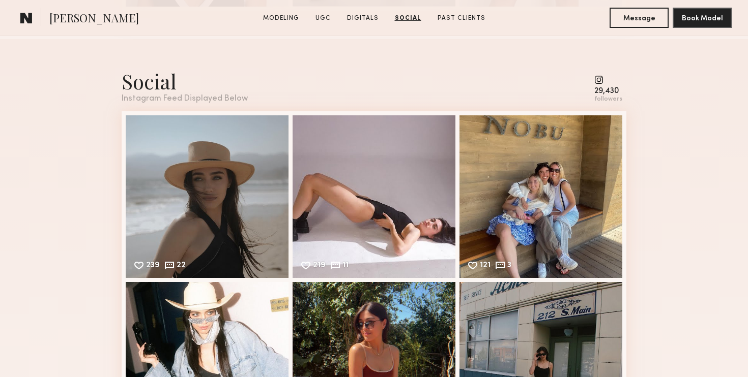
click at [68, 20] on span "[PERSON_NAME]" at bounding box center [94, 19] width 90 height 18
copy span "[PERSON_NAME]"
